Goal: Information Seeking & Learning: Learn about a topic

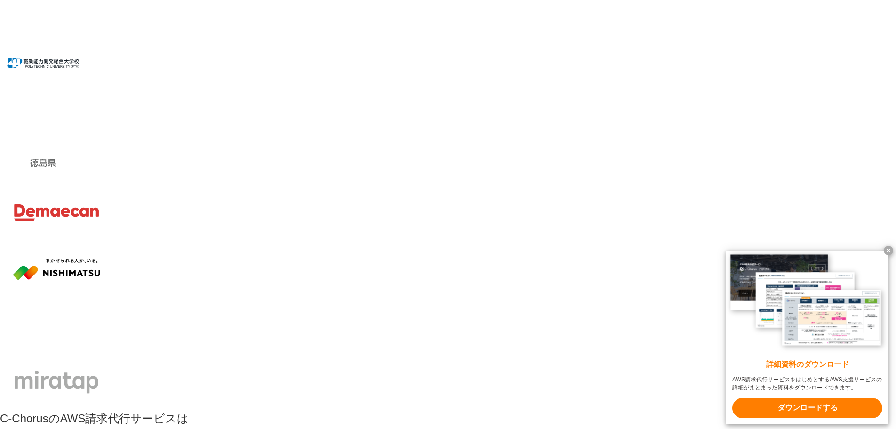
scroll to position [6225, 0]
drag, startPoint x: 383, startPoint y: 224, endPoint x: 428, endPoint y: 219, distance: 45.4
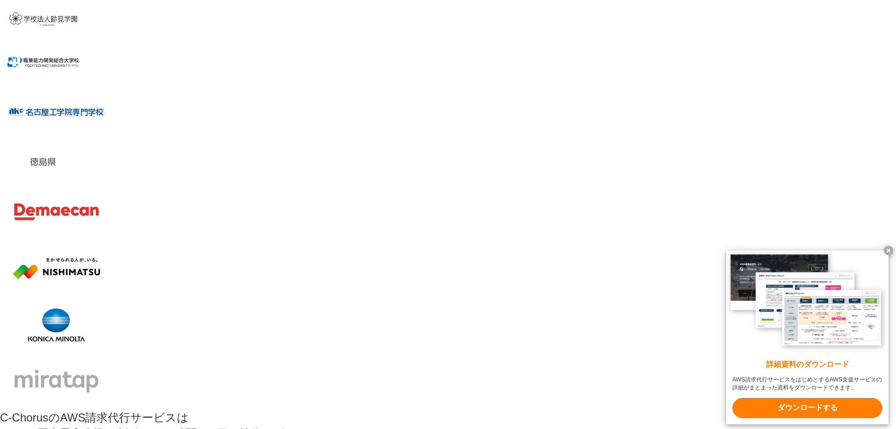
drag, startPoint x: 223, startPoint y: 326, endPoint x: 450, endPoint y: 315, distance: 227.5
drag, startPoint x: 545, startPoint y: 221, endPoint x: 649, endPoint y: 225, distance: 104.1
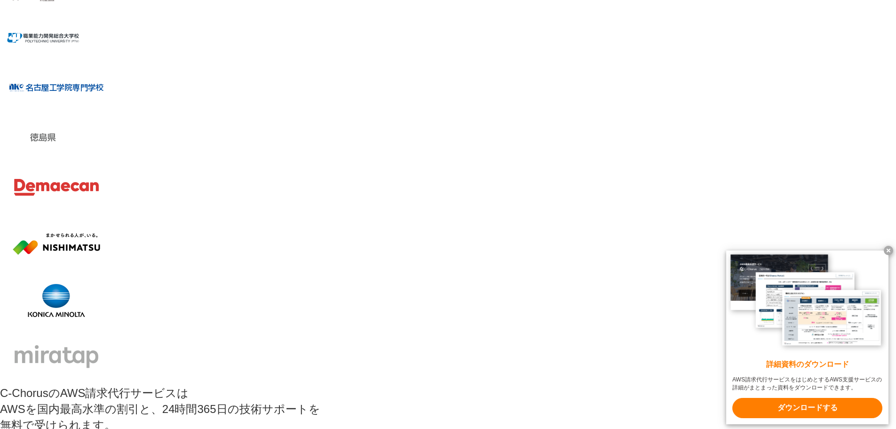
scroll to position [6272, 0]
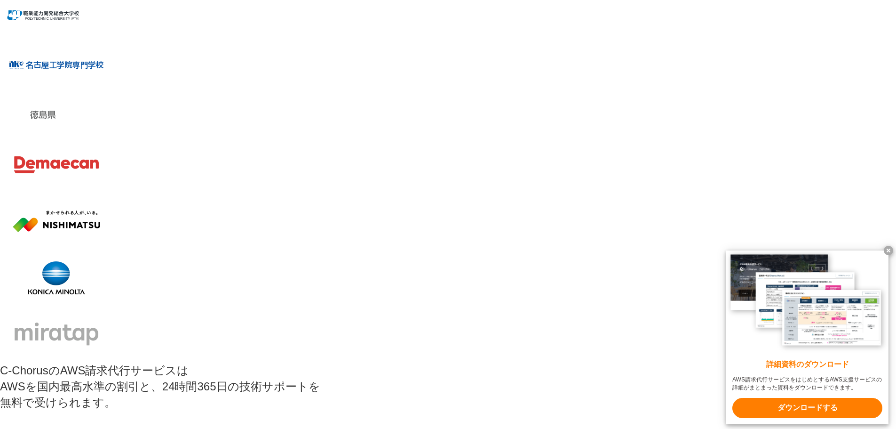
drag, startPoint x: 543, startPoint y: 280, endPoint x: 627, endPoint y: 278, distance: 83.8
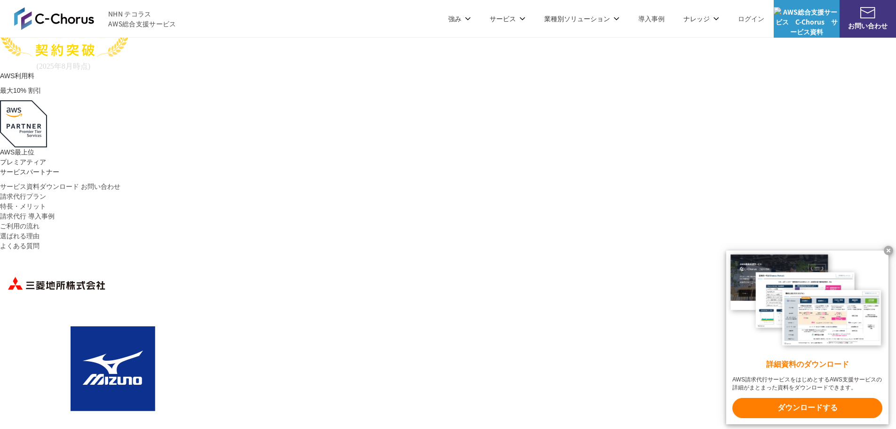
scroll to position [0, 0]
